Goal: Information Seeking & Learning: Learn about a topic

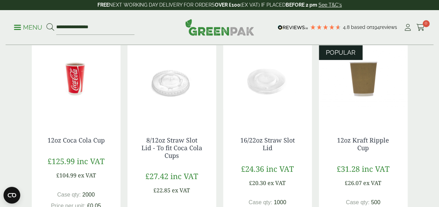
scroll to position [140, 0]
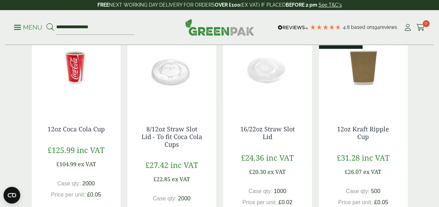
click at [366, 68] on img at bounding box center [363, 67] width 89 height 87
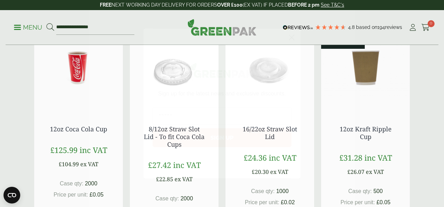
click at [292, 33] on circle "Close dialog" at bounding box center [292, 38] width 12 height 12
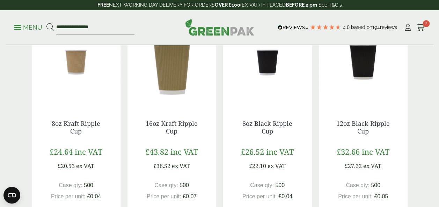
scroll to position [314, 0]
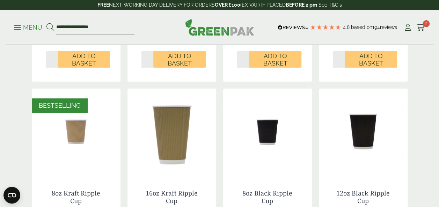
click at [168, 135] on img at bounding box center [171, 132] width 89 height 87
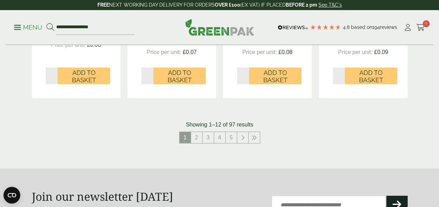
scroll to position [768, 0]
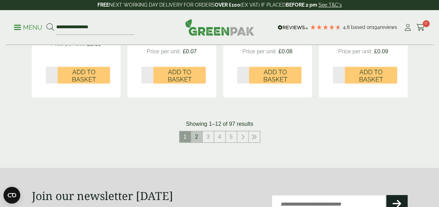
click at [198, 137] on link "2" at bounding box center [196, 137] width 11 height 11
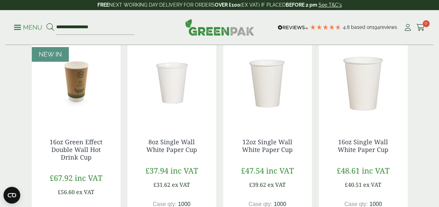
scroll to position [140, 0]
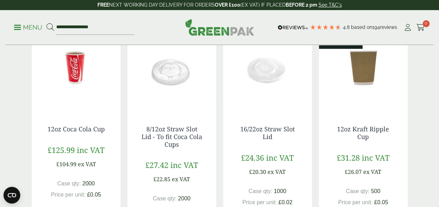
scroll to position [175, 0]
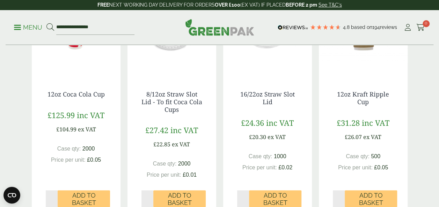
click at [356, 77] on div "12oz Kraft Ripple Cup £31.28 inc VAT £26.07 ex VAT Case qty: 500 Price per unit…" at bounding box center [363, 145] width 89 height 137
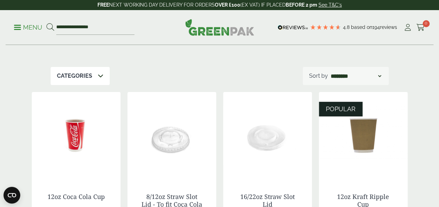
scroll to position [70, 0]
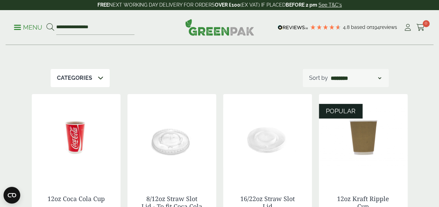
click at [360, 135] on img at bounding box center [363, 137] width 89 height 87
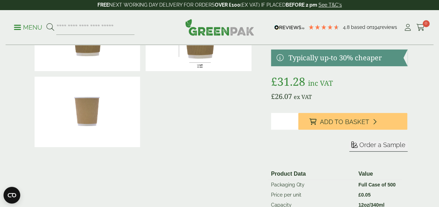
scroll to position [105, 0]
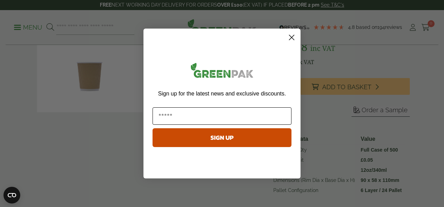
click at [176, 113] on input "Email" at bounding box center [222, 116] width 139 height 17
click at [294, 36] on circle "Close dialog" at bounding box center [292, 38] width 12 height 12
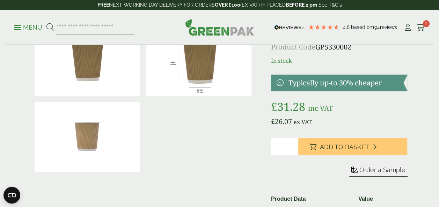
scroll to position [0, 0]
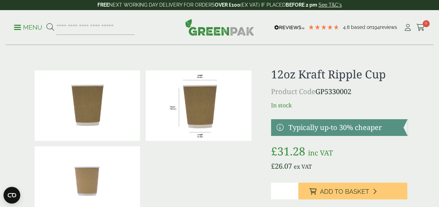
click at [204, 103] on img at bounding box center [199, 106] width 106 height 71
click at [207, 112] on img at bounding box center [199, 106] width 106 height 71
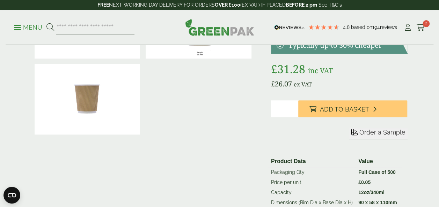
scroll to position [140, 0]
